Goal: Book appointment/travel/reservation

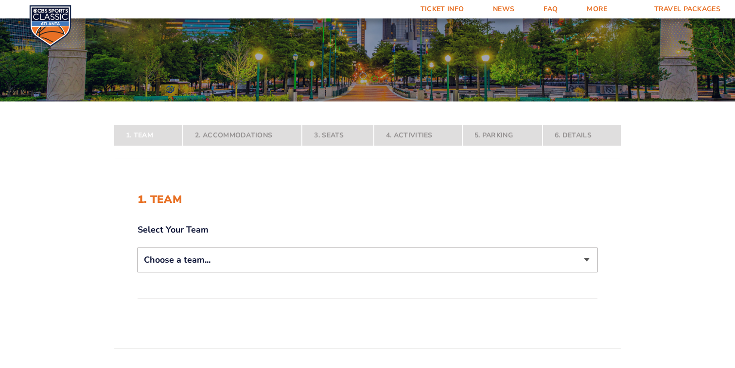
scroll to position [125, 0]
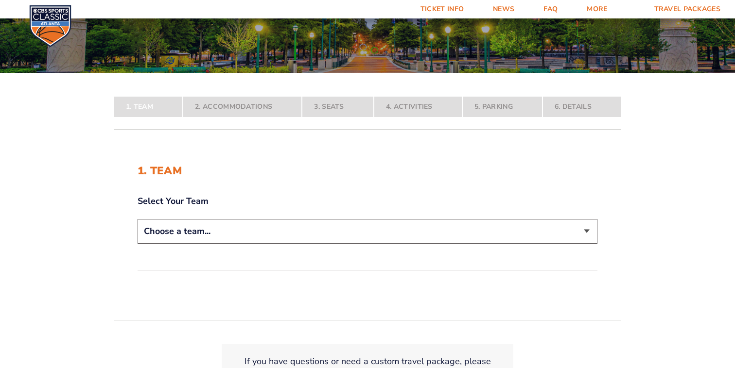
click at [587, 228] on select "Choose a team... [US_STATE] Wildcats [US_STATE] State Buckeyes [US_STATE] Tar H…" at bounding box center [367, 231] width 460 height 25
select select "12756"
click at [137, 244] on select "Choose a team... [US_STATE] Wildcats [US_STATE] State Buckeyes [US_STATE] Tar H…" at bounding box center [367, 231] width 460 height 25
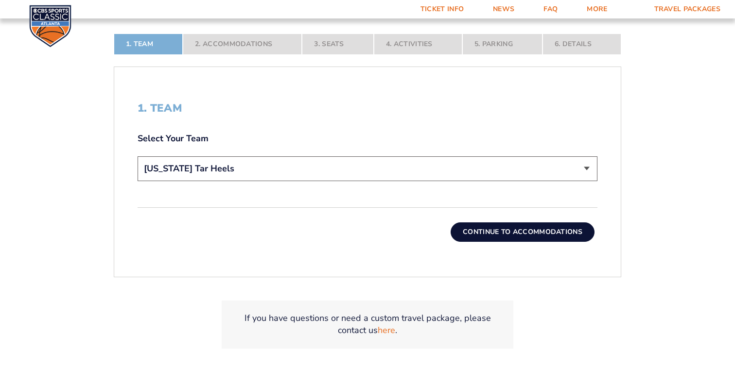
scroll to position [273, 0]
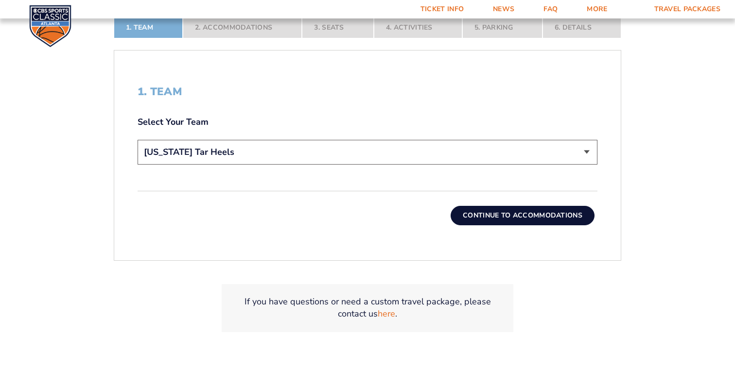
click at [488, 217] on button "Continue To Accommodations" at bounding box center [522, 215] width 144 height 19
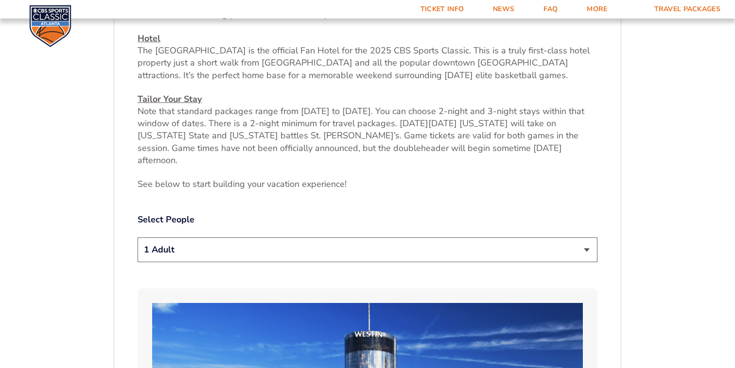
scroll to position [393, 0]
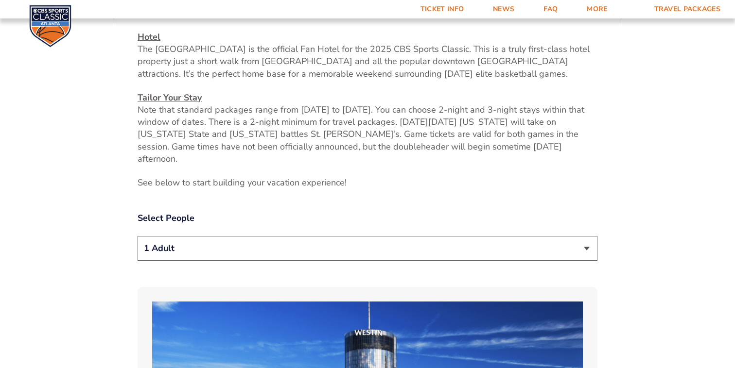
click at [582, 242] on select "1 Adult 2 Adults 3 Adults 4 Adults 2 Adults + 1 Child 2 Adults + 2 Children 2 A…" at bounding box center [367, 248] width 460 height 25
select select "2 Adults"
click at [137, 236] on select "1 Adult 2 Adults 3 Adults 4 Adults 2 Adults + 1 Child 2 Adults + 2 Children 2 A…" at bounding box center [367, 248] width 460 height 25
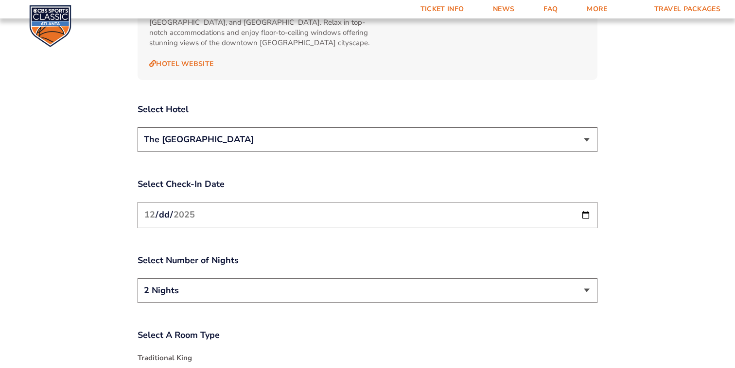
scroll to position [1134, 0]
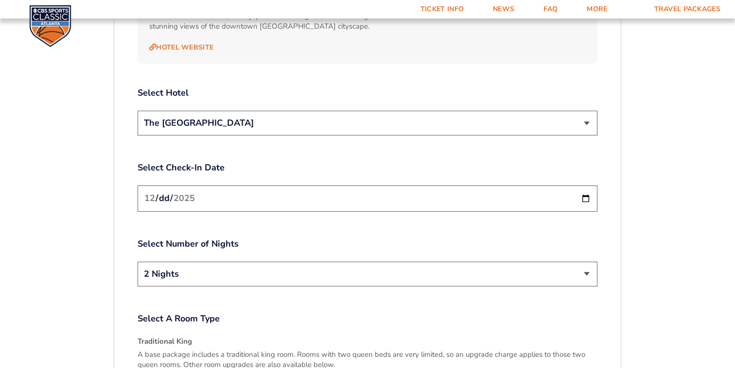
click at [583, 186] on input "[DATE]" at bounding box center [367, 199] width 460 height 26
click at [587, 262] on select "2 Nights 3 Nights" at bounding box center [367, 274] width 460 height 25
click at [137, 262] on select "2 Nights 3 Nights" at bounding box center [367, 274] width 460 height 25
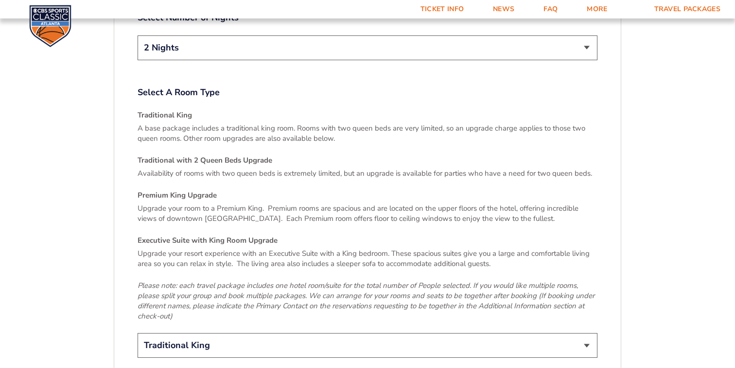
scroll to position [1362, 0]
click at [586, 332] on select "Traditional King Traditional with 2 Queen Beds Upgrade (+$45 per night) Premium…" at bounding box center [367, 344] width 460 height 25
click at [137, 332] on select "Traditional King Traditional with 2 Queen Beds Upgrade (+$45 per night) Premium…" at bounding box center [367, 344] width 460 height 25
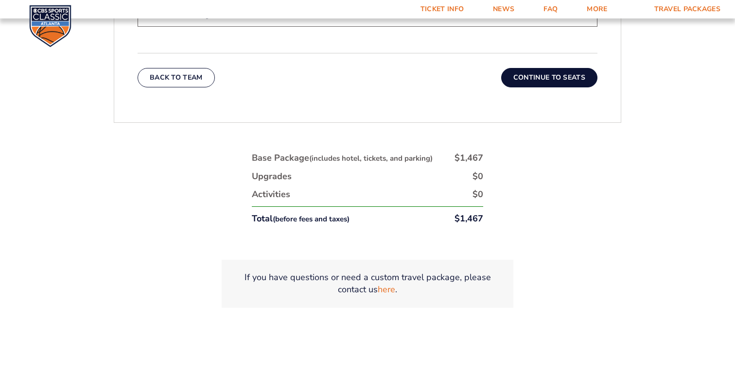
scroll to position [1695, 0]
